Goal: Transaction & Acquisition: Download file/media

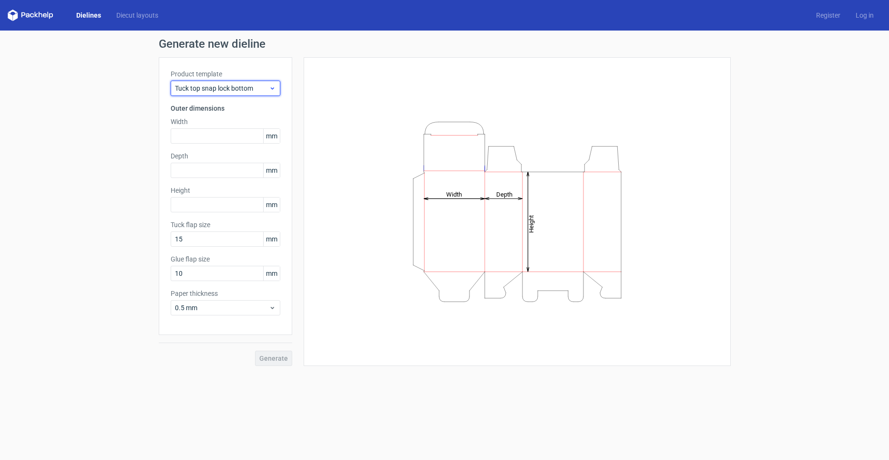
click at [194, 92] on span "Tuck top snap lock bottom" at bounding box center [222, 88] width 94 height 10
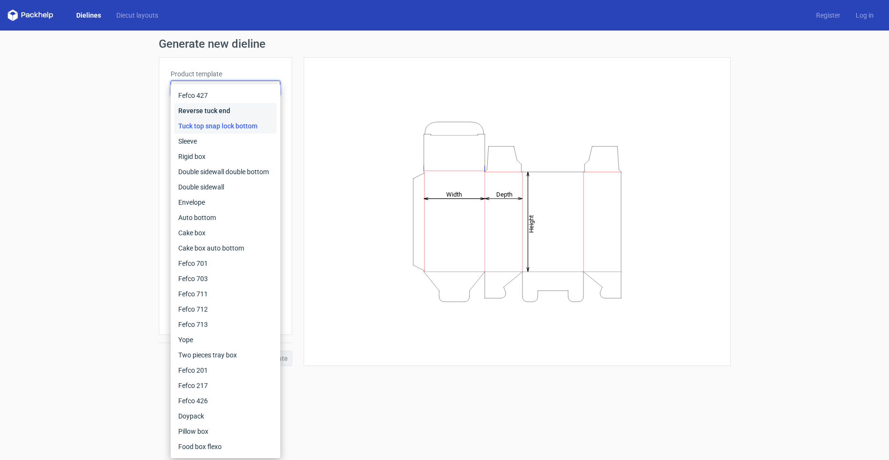
click at [214, 114] on div "Reverse tuck end" at bounding box center [225, 110] width 102 height 15
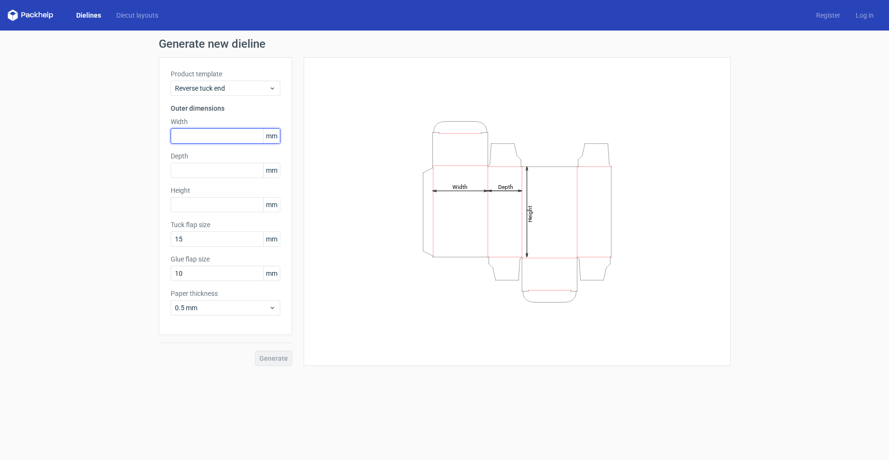
click at [204, 134] on input "text" at bounding box center [226, 135] width 110 height 15
type input "60"
type input "23"
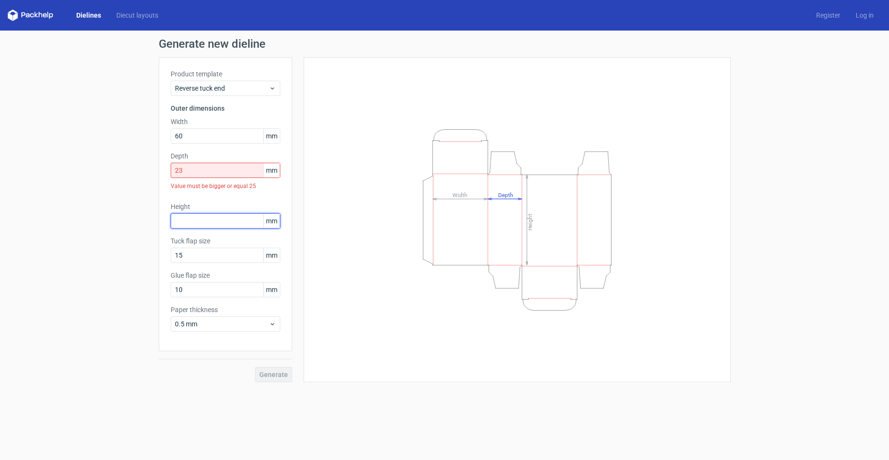
click at [204, 223] on input "text" at bounding box center [226, 220] width 110 height 15
type input "90"
type input "1"
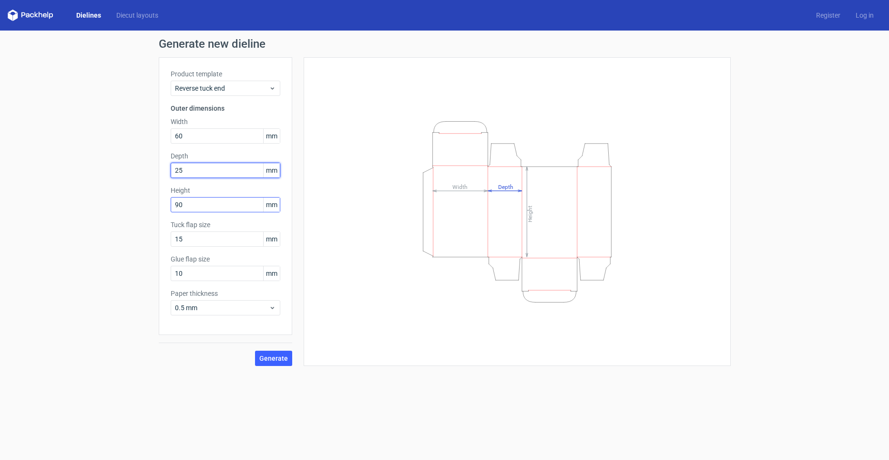
type input "25"
click at [288, 359] on button "Generate" at bounding box center [273, 357] width 37 height 15
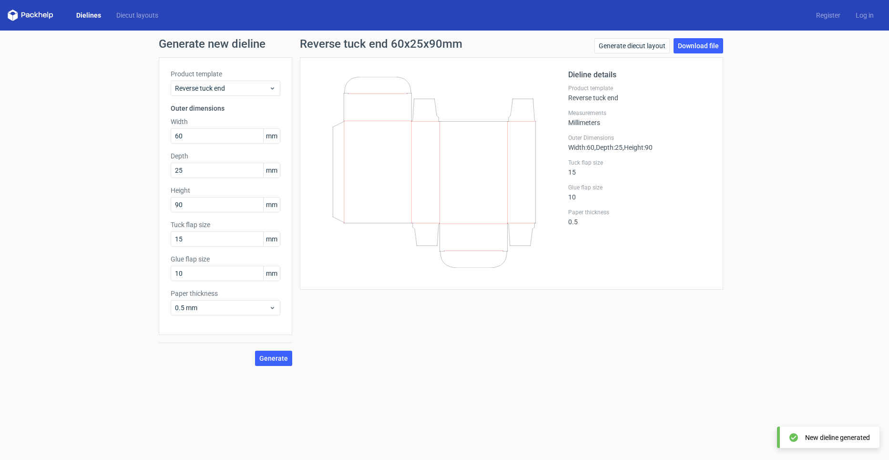
click at [732, 45] on div "Generate new dieline Product template Reverse tuck end Outer dimensions Width 6…" at bounding box center [444, 202] width 889 height 343
click at [719, 47] on link "Download file" at bounding box center [699, 45] width 50 height 15
